Goal: Task Accomplishment & Management: Manage account settings

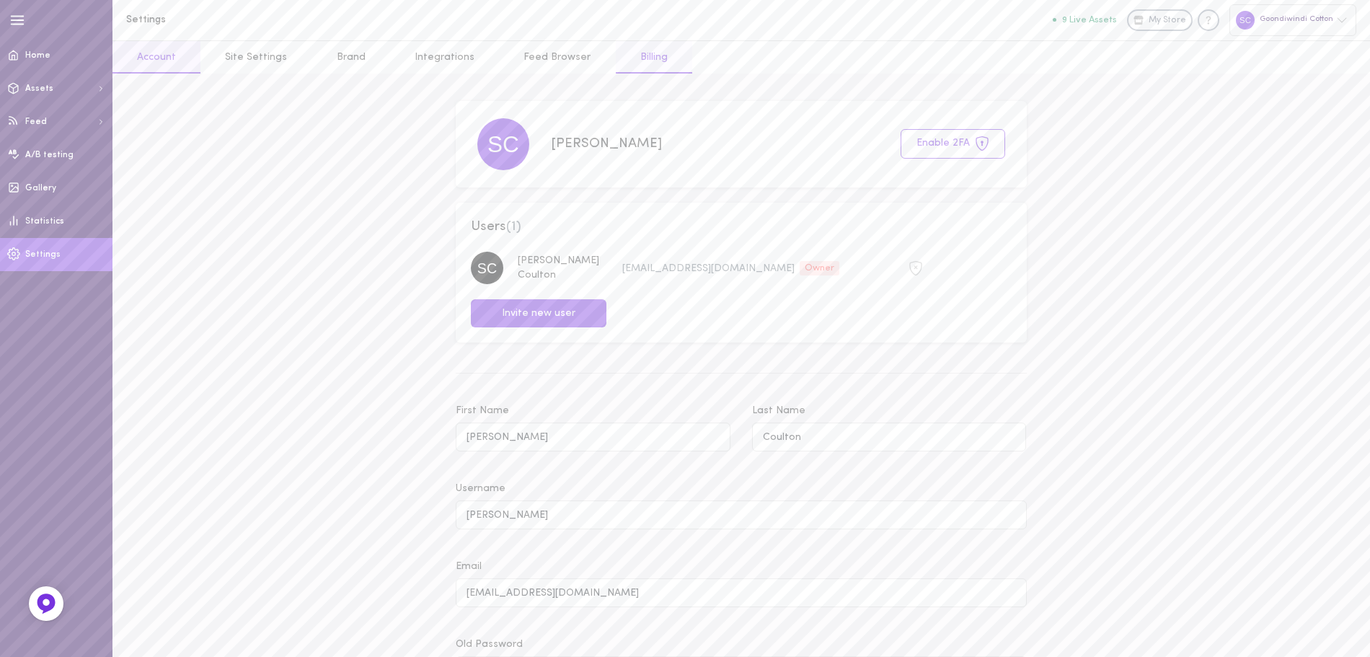
click at [647, 59] on link "Billing" at bounding box center [654, 57] width 76 height 32
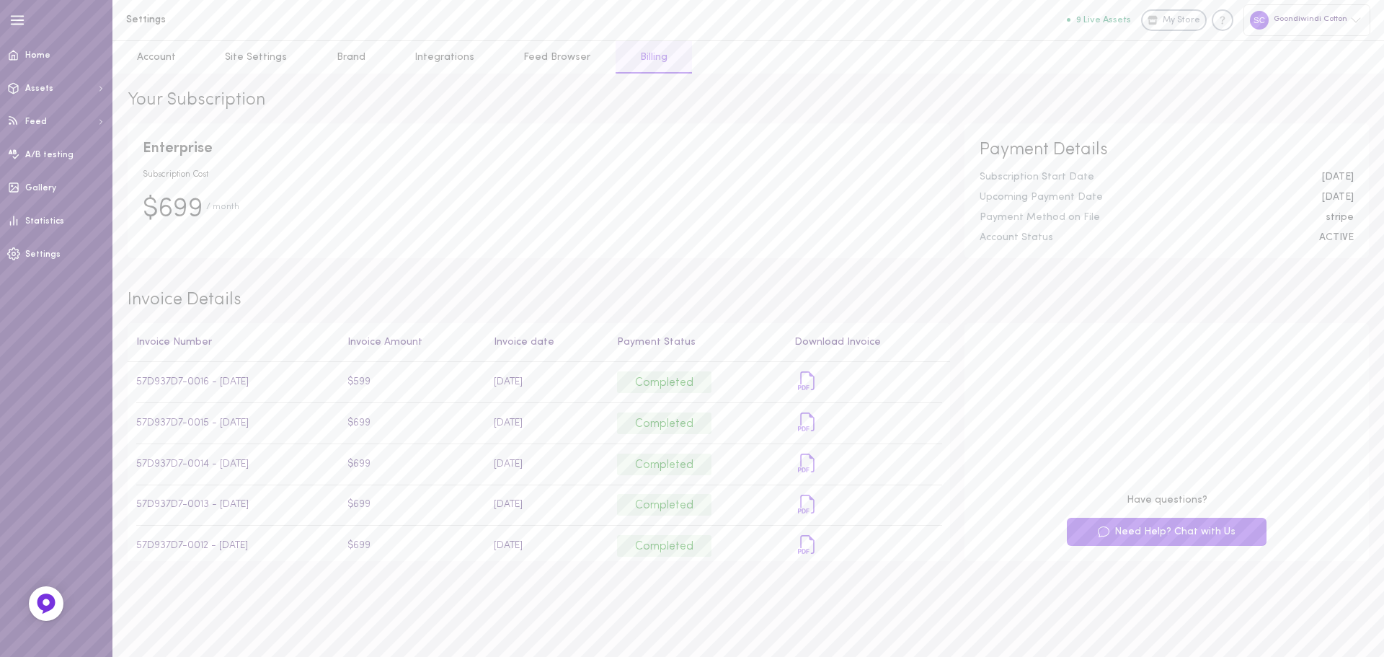
click at [201, 209] on span "$699" at bounding box center [173, 209] width 61 height 38
click at [216, 205] on span "/ month" at bounding box center [222, 214] width 33 height 28
click at [161, 63] on link "Account" at bounding box center [156, 57] width 88 height 32
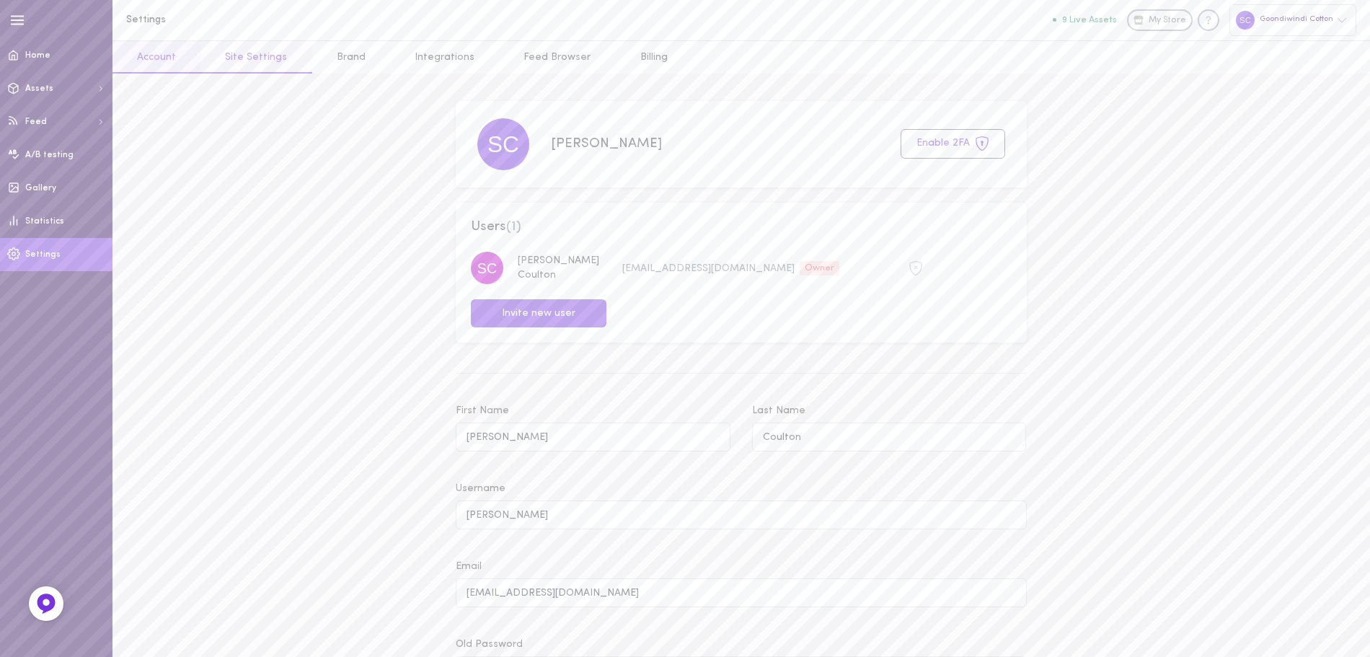
click at [257, 47] on link "Site Settings" at bounding box center [255, 57] width 111 height 32
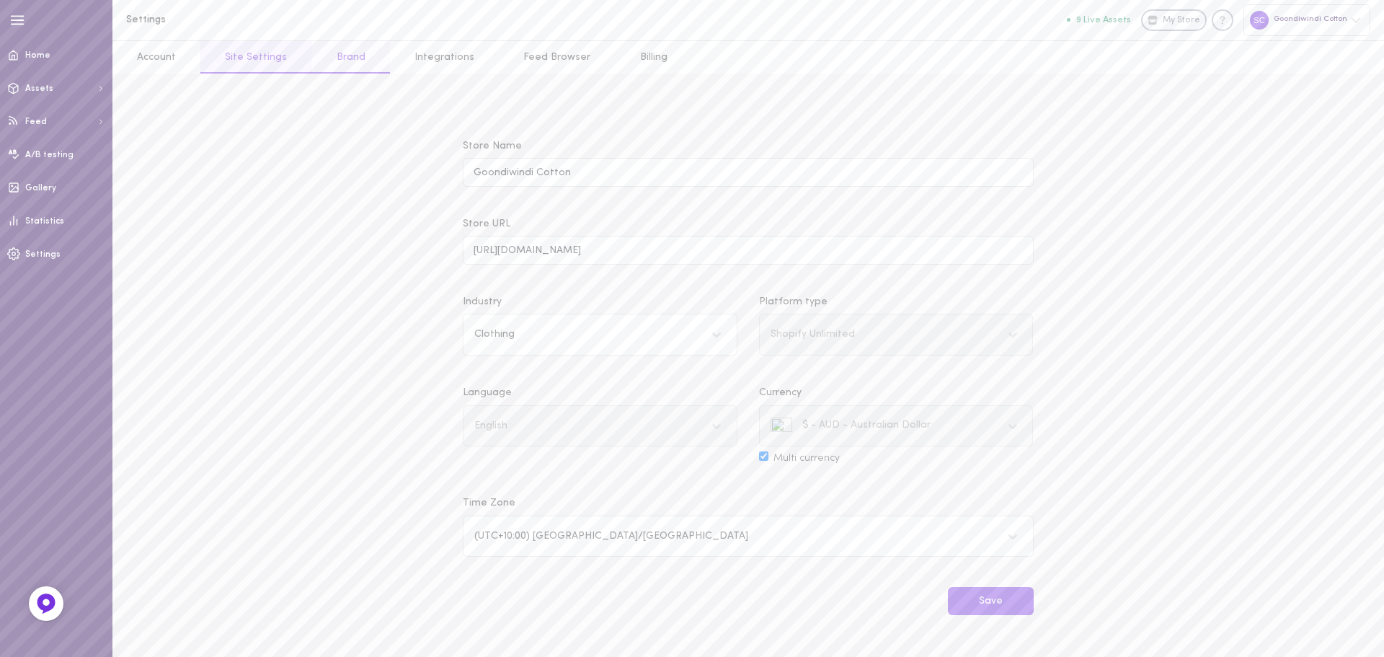
click at [334, 66] on link "Brand" at bounding box center [351, 57] width 78 height 32
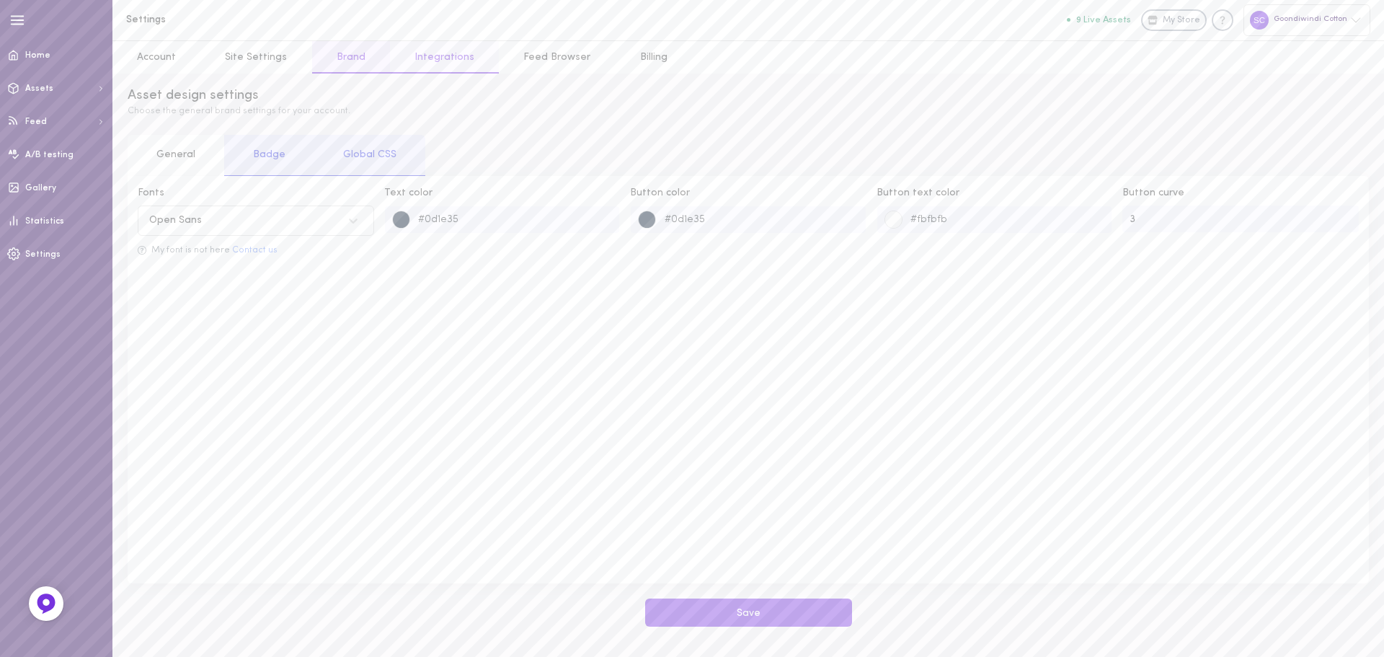
click at [431, 66] on link "Integrations" at bounding box center [444, 57] width 109 height 32
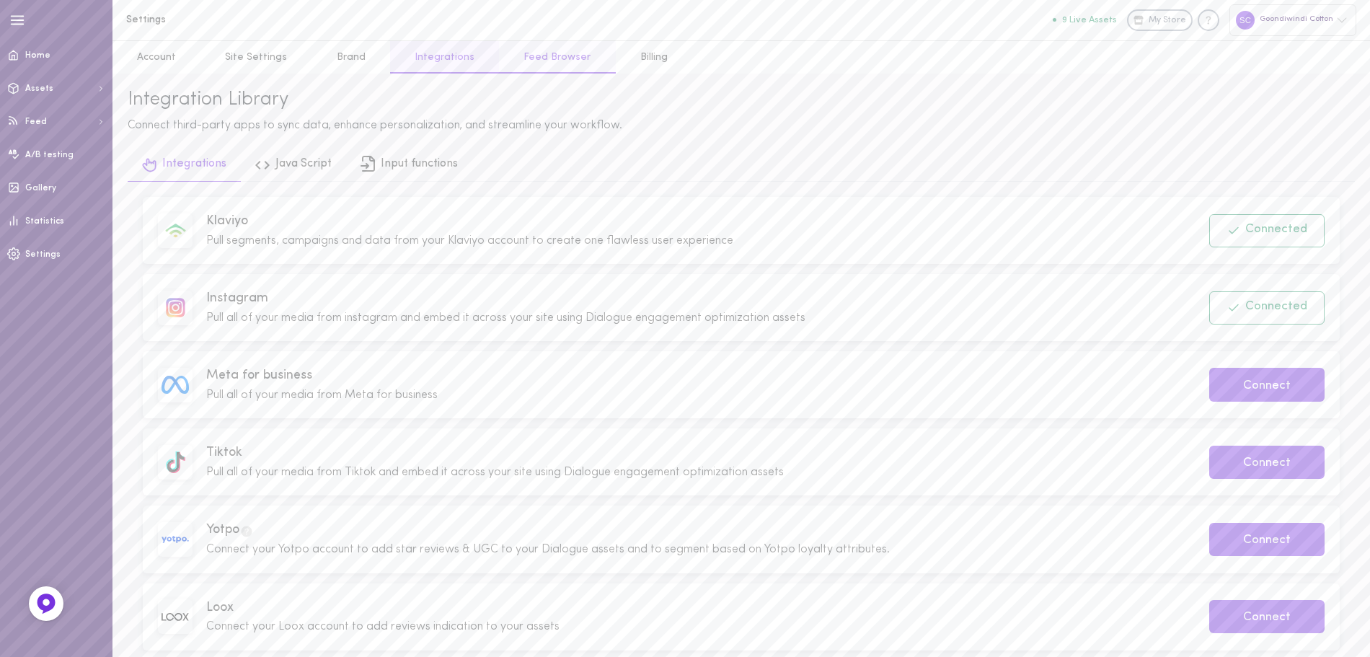
click at [538, 56] on link "Feed Browser" at bounding box center [557, 57] width 116 height 32
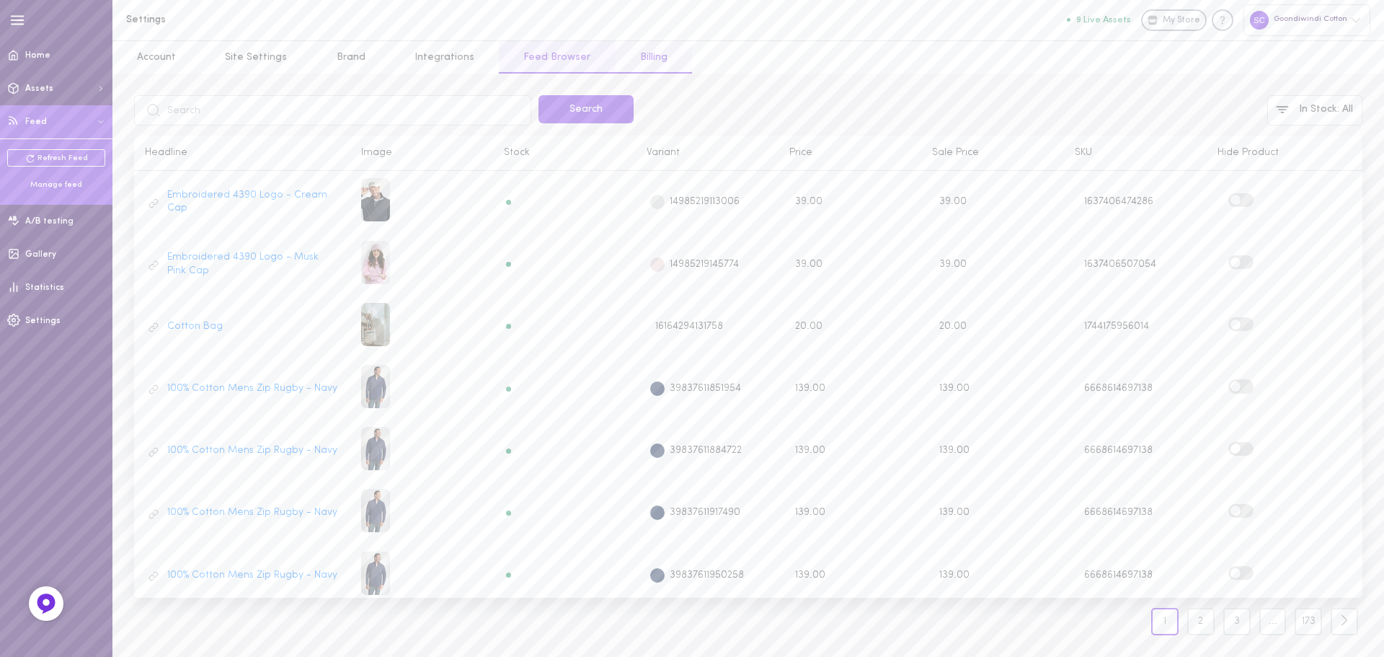
click at [635, 57] on link "Billing" at bounding box center [654, 57] width 76 height 32
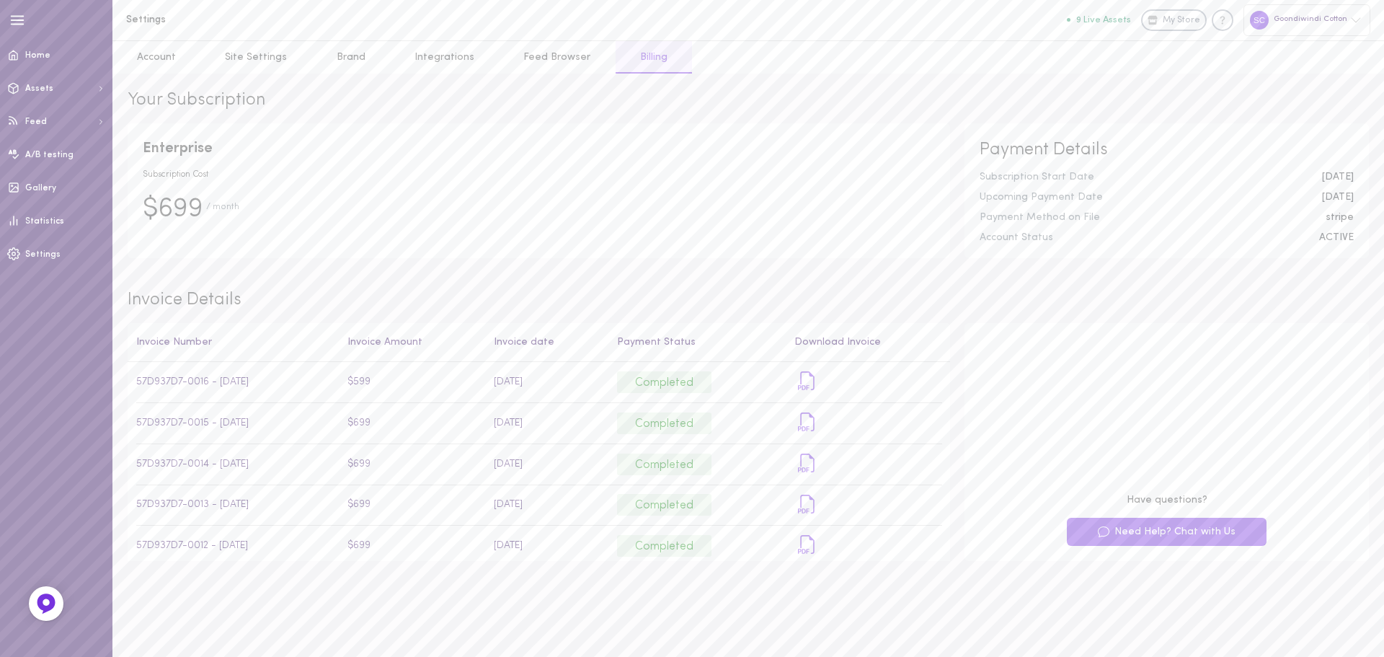
click at [1316, 22] on div "Goondiwindi Cotton" at bounding box center [1306, 19] width 127 height 31
click at [1274, 260] on link "Settings" at bounding box center [1291, 262] width 158 height 27
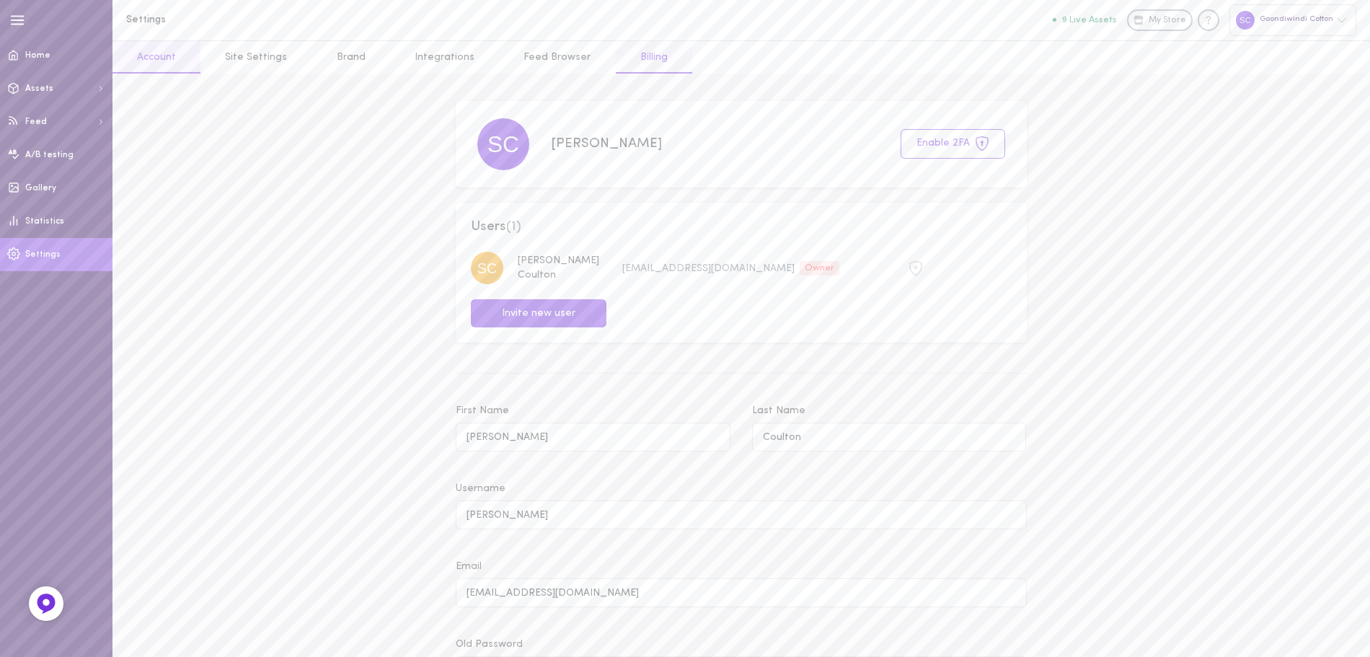
click at [622, 50] on link "Billing" at bounding box center [654, 57] width 76 height 32
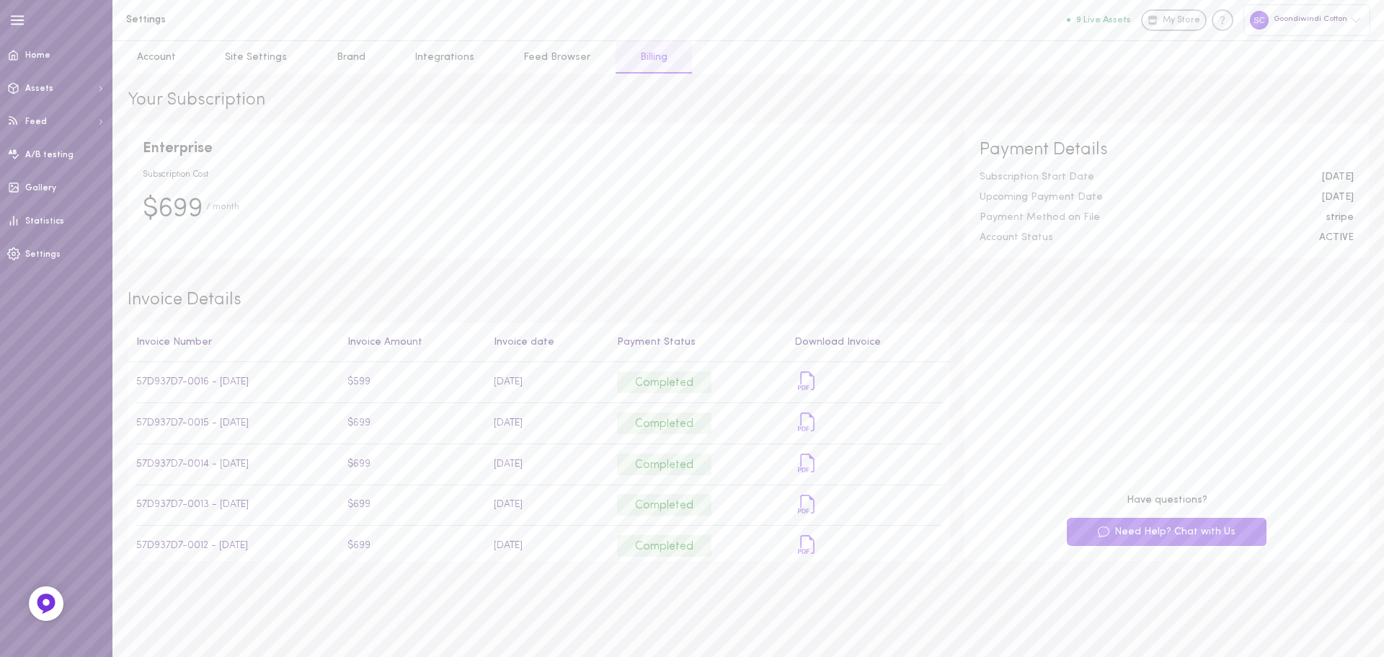
click at [1337, 216] on div "stripe" at bounding box center [1340, 218] width 50 height 10
click at [1321, 234] on div "ACTIVE" at bounding box center [1336, 238] width 56 height 10
click at [1042, 237] on div "Account Status" at bounding box center [1138, 238] width 339 height 10
click at [798, 383] on icon "Download PDF file" at bounding box center [807, 380] width 19 height 19
drag, startPoint x: 1103, startPoint y: 212, endPoint x: 1085, endPoint y: 217, distance: 18.7
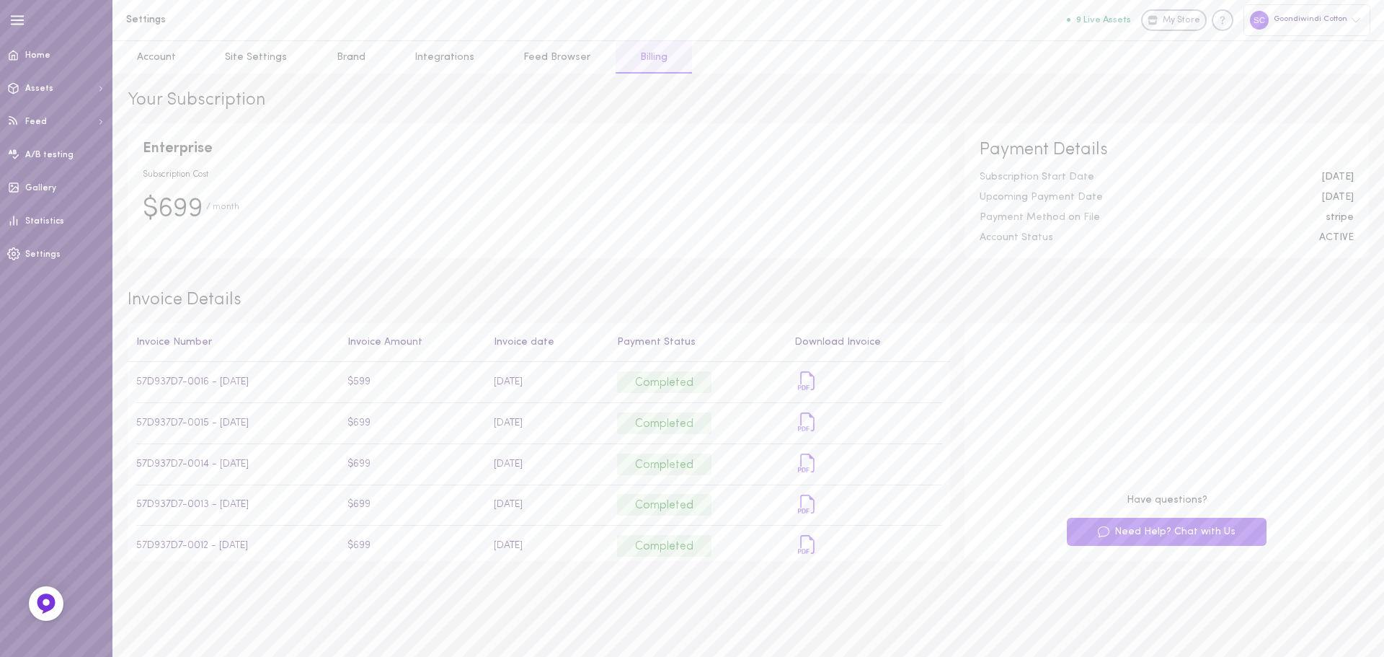
click at [1103, 212] on div "Payment Details Subscription Start Date 07.05.2024 Upcoming Payment Date 07.09.…" at bounding box center [1166, 191] width 404 height 136
click at [1068, 218] on div "Payment Method on File" at bounding box center [1142, 218] width 346 height 10
click at [554, 66] on link "Feed Browser" at bounding box center [557, 57] width 116 height 32
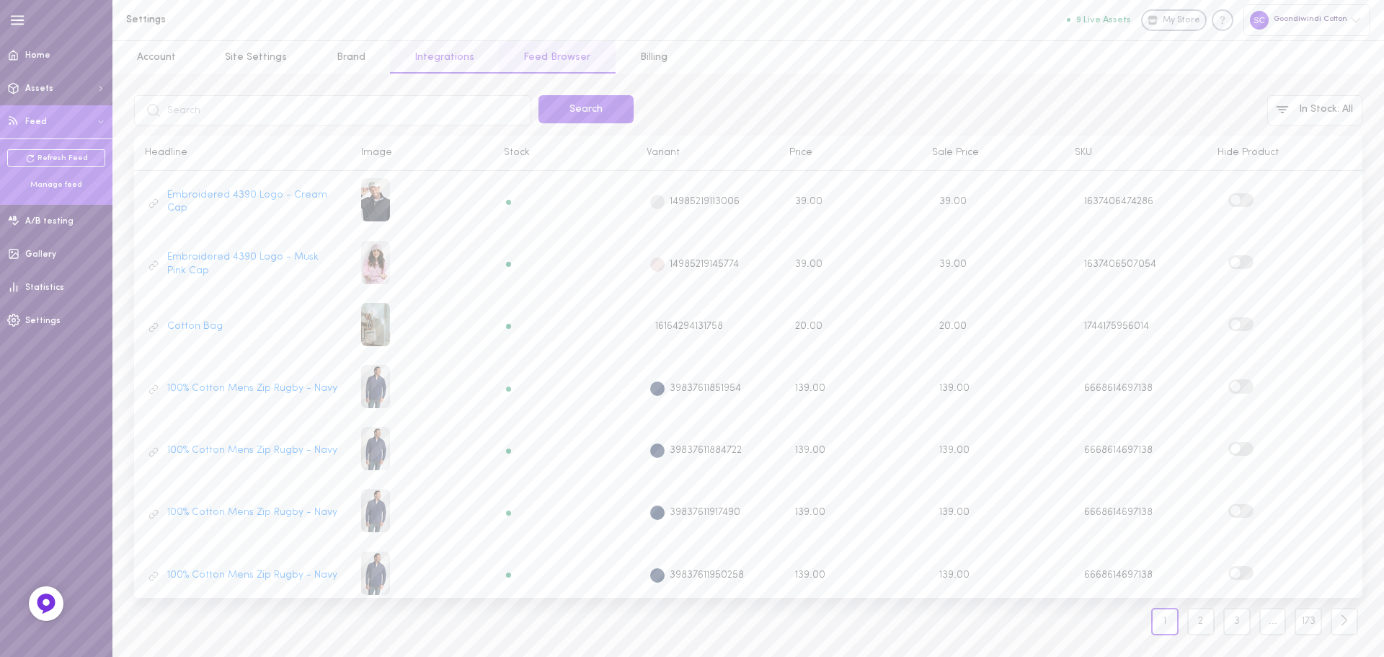
click at [423, 60] on link "Integrations" at bounding box center [444, 57] width 109 height 32
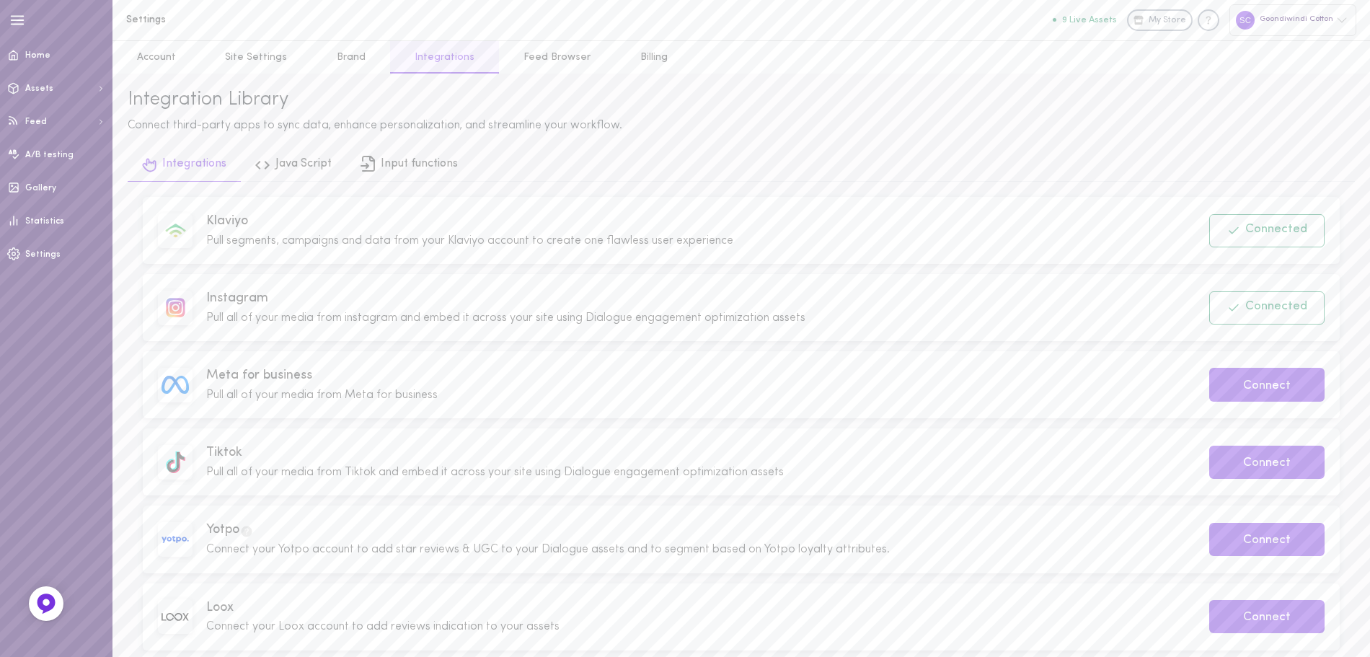
click at [321, 74] on div "Integration Library Connect third-party apps to sync data, enhance personalizat…" at bounding box center [740, 459] width 1257 height 771
click at [327, 66] on link "Brand" at bounding box center [351, 57] width 78 height 32
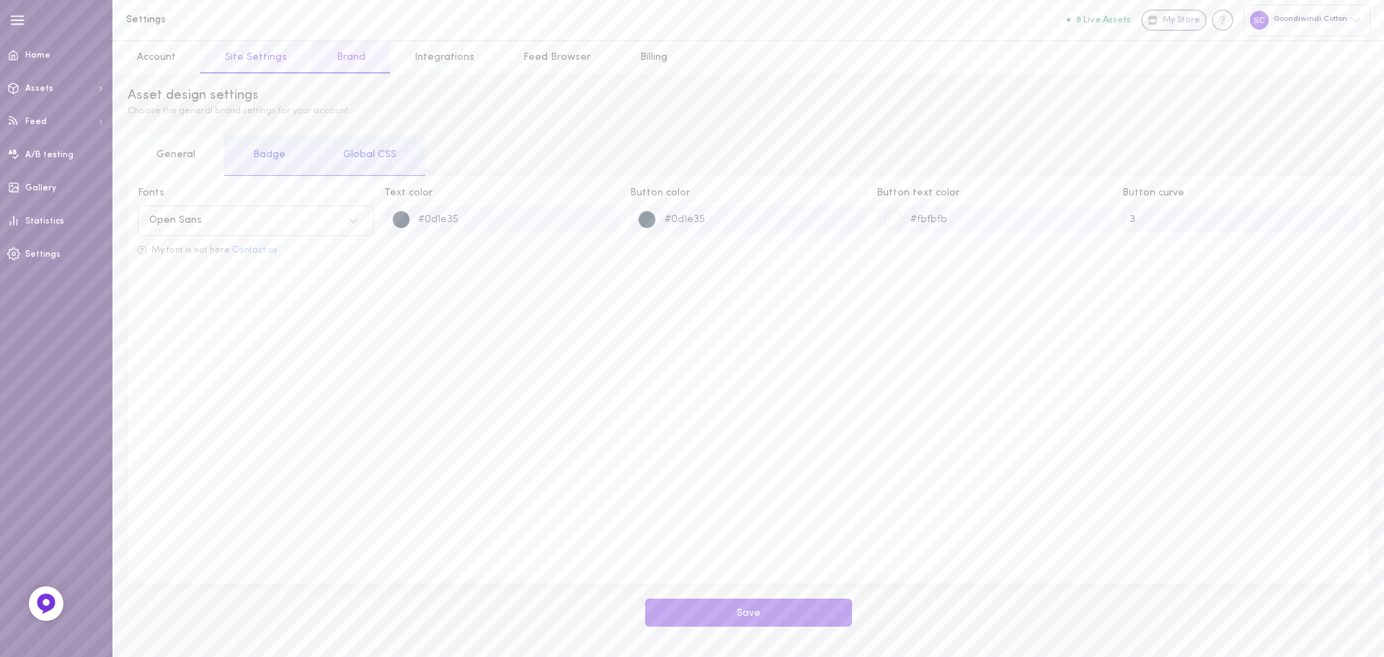
click at [255, 65] on link "Site Settings" at bounding box center [255, 57] width 111 height 32
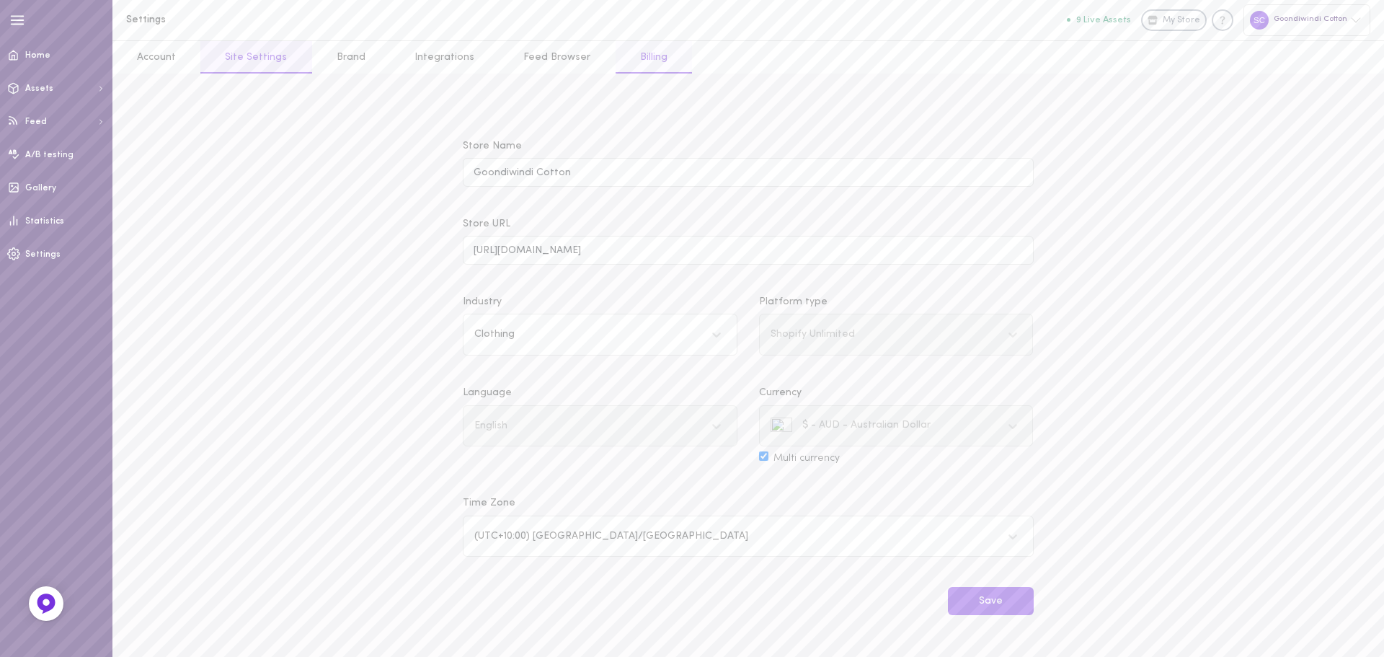
click at [633, 53] on link "Billing" at bounding box center [654, 57] width 76 height 32
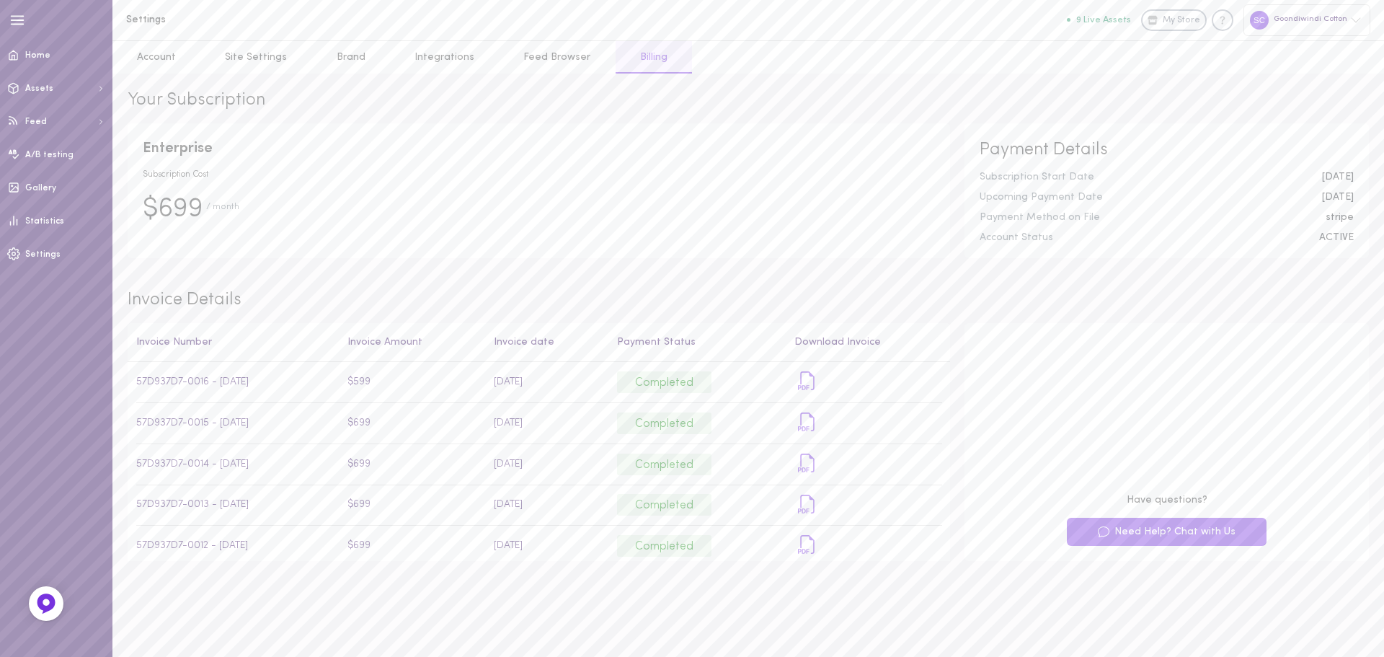
click at [1339, 18] on div "Goondiwindi Cotton" at bounding box center [1306, 19] width 127 height 31
click at [951, 62] on div at bounding box center [692, 328] width 1384 height 657
click at [1036, 214] on div "Payment Method on File" at bounding box center [1142, 218] width 346 height 10
click at [1345, 215] on div "stripe" at bounding box center [1340, 218] width 50 height 10
click at [1336, 229] on div "Payment Details Subscription Start Date 07.05.2024 Upcoming Payment Date 07.09.…" at bounding box center [1166, 191] width 404 height 136
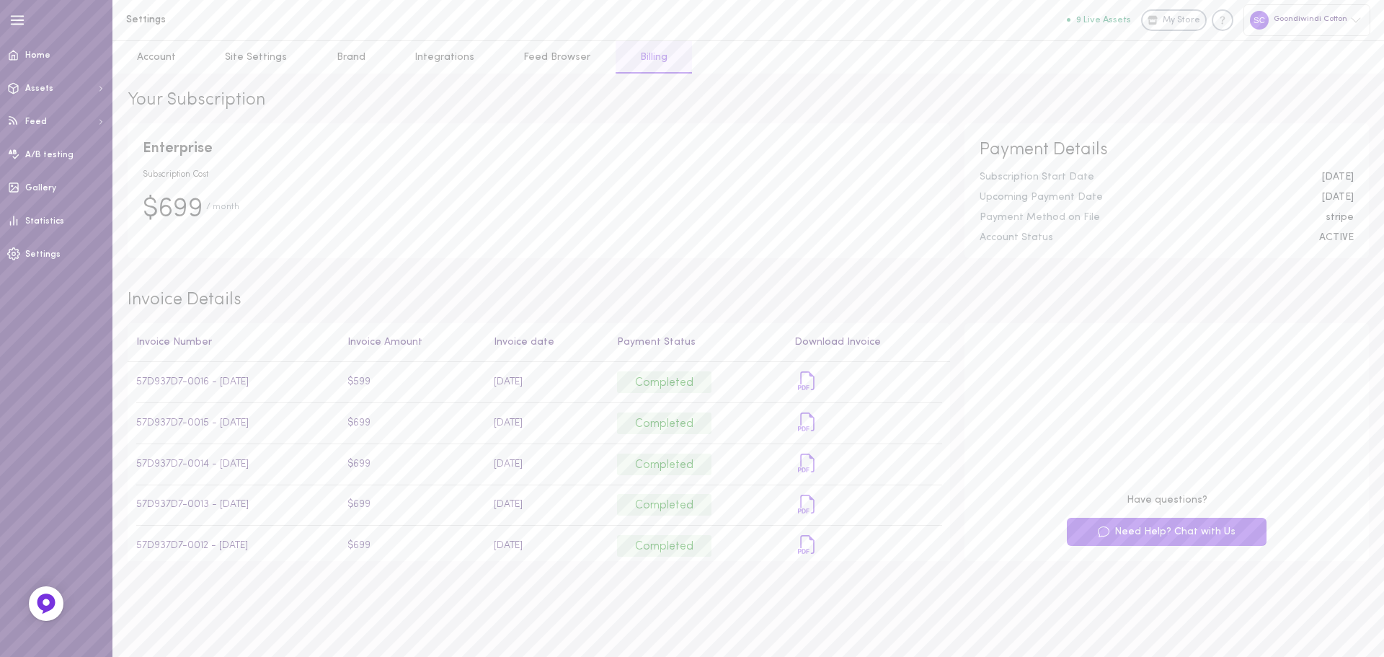
click at [1333, 221] on div "stripe" at bounding box center [1340, 218] width 50 height 10
click at [813, 378] on link at bounding box center [868, 382] width 148 height 24
